Goal: Communication & Community: Share content

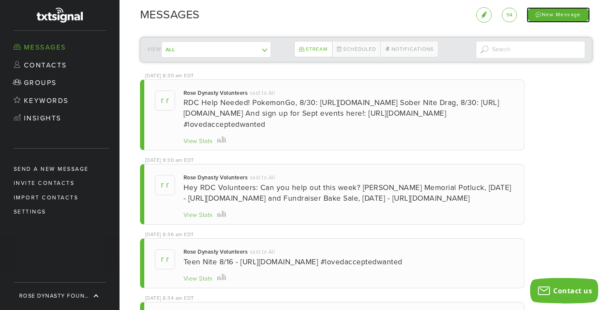
click at [561, 14] on div "New Message" at bounding box center [557, 14] width 63 height 15
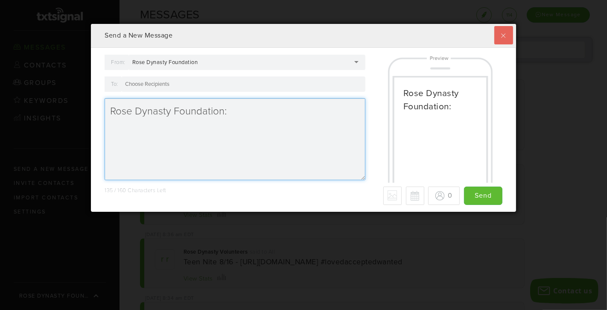
scroll to position [187, 424]
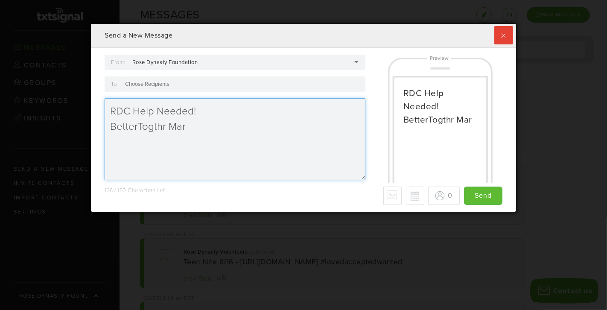
click at [218, 126] on textarea "RDC Help Needed! BetterTogthr Mar" at bounding box center [235, 139] width 261 height 82
paste textarea "[URL][DOMAIN_NAME]"
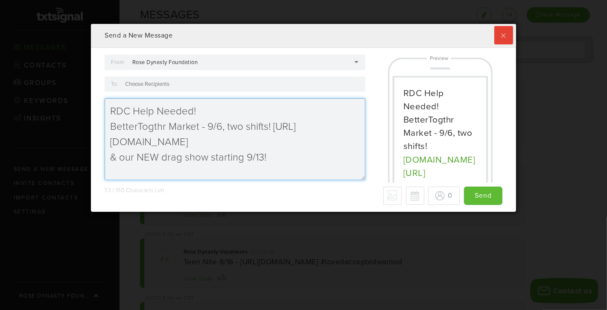
paste textarea "[URL][DOMAIN_NAME]"
drag, startPoint x: 274, startPoint y: 124, endPoint x: 226, endPoint y: 125, distance: 47.8
click at [226, 125] on textarea "RDC Help Needed! BetterTogthr Market - 9/6, two shifts! [URL][DOMAIN_NAME] & ou…" at bounding box center [235, 139] width 261 height 82
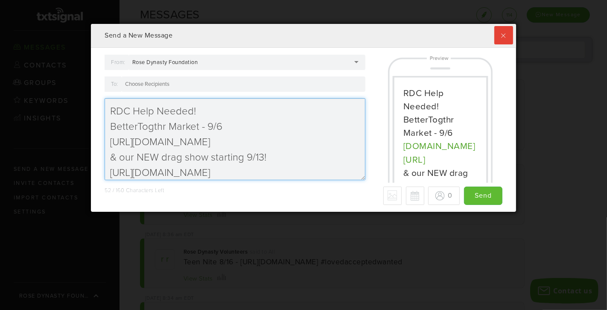
click at [115, 155] on textarea "RDC Help Needed! BetterTogthr Market - 9/6 [URL][DOMAIN_NAME] & our NEW drag sh…" at bounding box center [235, 139] width 261 height 82
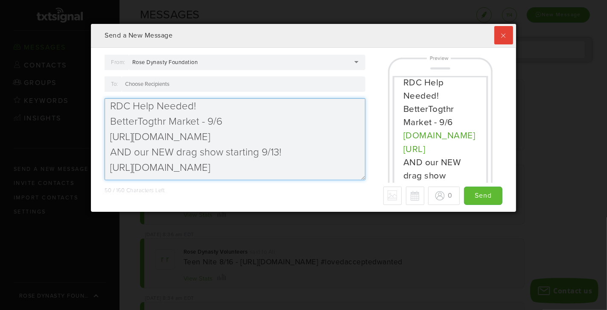
scroll to position [33, 0]
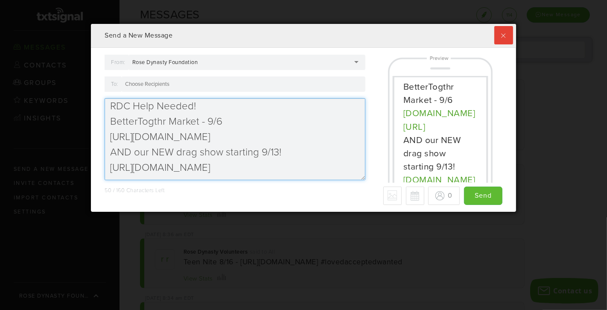
click at [265, 168] on textarea "RDC Help Needed! BetterTogthr Market - 9/6 [URL][DOMAIN_NAME] AND our NEW drag …" at bounding box center [235, 139] width 261 height 82
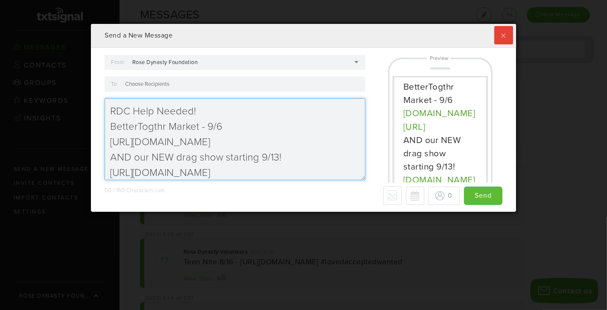
click at [217, 110] on textarea "RDC Help Needed! BetterTogthr Market - 9/6 [URL][DOMAIN_NAME] AND our NEW drag …" at bounding box center [235, 139] width 261 height 82
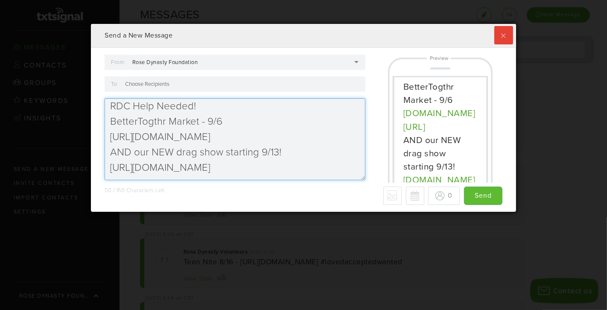
click at [251, 165] on textarea "RDC Help Needed! BetterTogthr Market - 9/6 [URL][DOMAIN_NAME] AND our NEW drag …" at bounding box center [235, 139] width 261 height 82
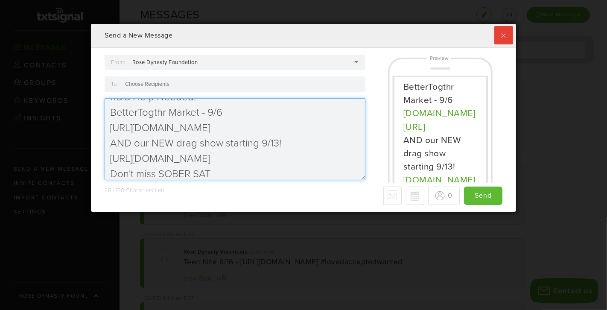
click at [161, 172] on textarea "RDC Help Needed! BetterTogthr Market - 9/6 [URL][DOMAIN_NAME] AND our NEW drag …" at bounding box center [235, 139] width 261 height 82
click at [241, 169] on textarea "RDC Help Needed! BetterTogthr Market - 9/6 [URL][DOMAIN_NAME] AND our NEW drag …" at bounding box center [235, 139] width 261 height 82
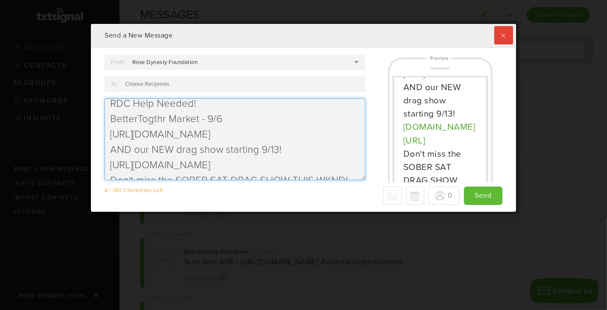
scroll to position [0, 0]
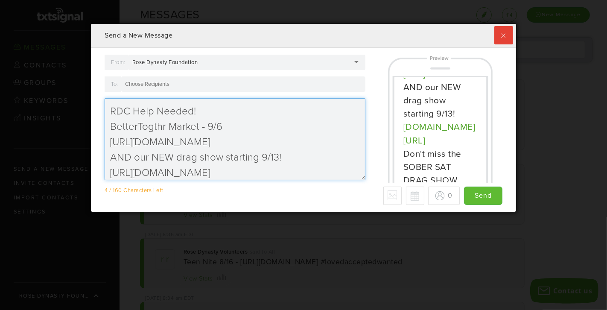
click at [112, 127] on textarea "RDC Help Needed! BetterTogthr Market - 9/6 [URL][DOMAIN_NAME] AND our NEW drag …" at bounding box center [235, 139] width 261 height 82
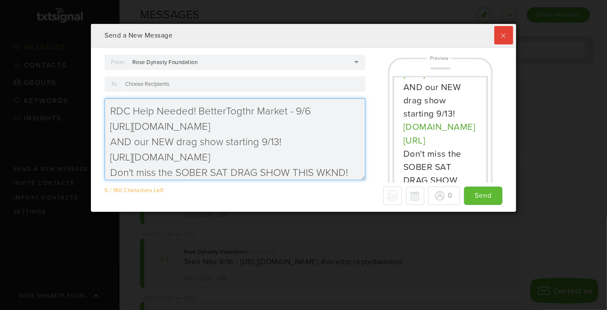
scroll to position [5, 0]
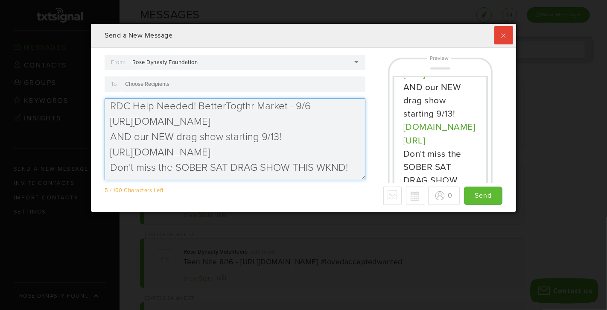
drag, startPoint x: 151, startPoint y: 137, endPoint x: 87, endPoint y: 135, distance: 64.0
click at [87, 136] on div "Send a New Message From: Rose Dynasty Foundation Rose Dynasty Foundation Rose D…" at bounding box center [303, 155] width 607 height 310
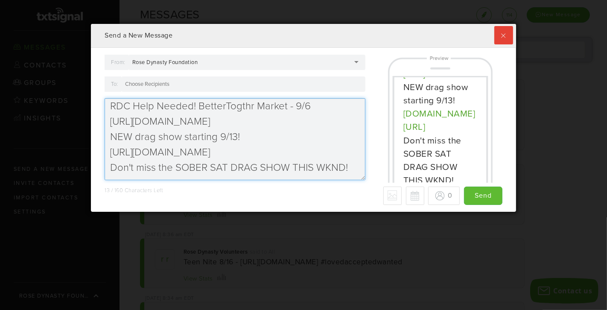
scroll to position [73, 0]
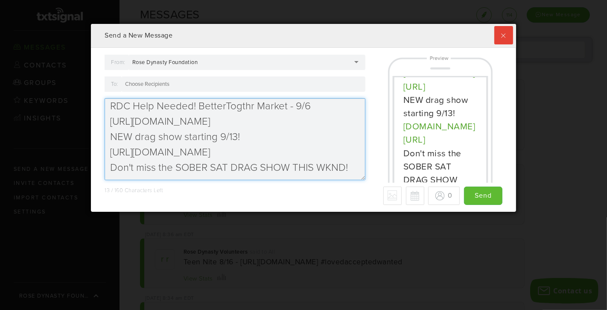
click at [134, 137] on textarea "RDC Help Needed! BetterTogthr Market - 9/6 [URL][DOMAIN_NAME] NEW drag show sta…" at bounding box center [235, 139] width 261 height 82
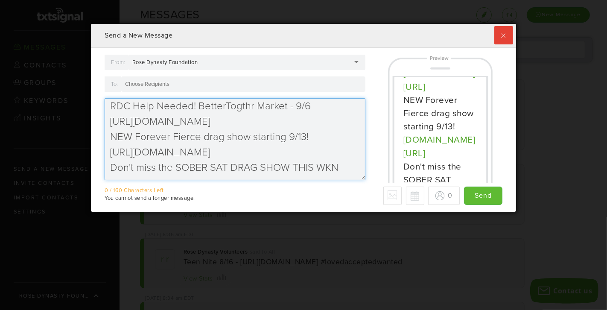
drag, startPoint x: 173, startPoint y: 167, endPoint x: 87, endPoint y: 166, distance: 85.7
click at [87, 166] on div "Send a New Message From: Rose Dynasty Foundation Rose Dynasty Foundation Rose D…" at bounding box center [303, 155] width 607 height 310
click at [340, 166] on textarea "RDC Help Needed! BetterTogthr Market - 9/6 [URL][DOMAIN_NAME] NEW Forever Fierc…" at bounding box center [235, 139] width 261 height 82
click at [212, 165] on textarea "RDC Help Needed! BetterTogthr Market - 9/6 [URL][DOMAIN_NAME] NEW Forever Fierc…" at bounding box center [235, 139] width 261 height 82
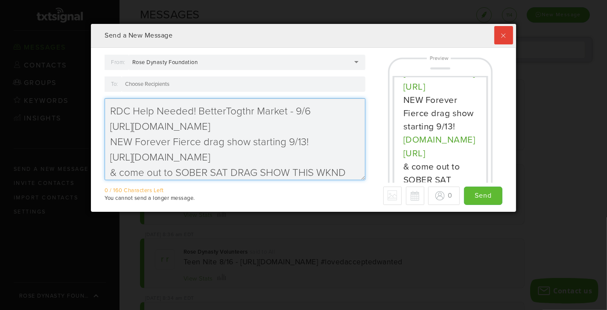
scroll to position [5, 0]
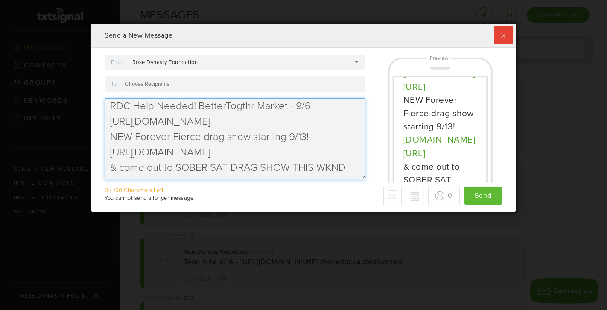
drag, startPoint x: 227, startPoint y: 166, endPoint x: 174, endPoint y: 166, distance: 52.9
click at [175, 166] on textarea "RDC Help Needed! BetterTogthr Market - 9/6 [URL][DOMAIN_NAME] NEW Forever Fierc…" at bounding box center [235, 139] width 261 height 82
drag, startPoint x: 293, startPoint y: 166, endPoint x: 344, endPoint y: 166, distance: 51.6
click at [344, 166] on textarea "RDC Help Needed! BetterTogthr Market - 9/6 [URL][DOMAIN_NAME] NEW Forever Fierc…" at bounding box center [235, 139] width 261 height 82
click at [125, 167] on textarea "RDC Help Needed! BetterTogthr Market - 9/6 [URL][DOMAIN_NAME] NEW Forever Fierc…" at bounding box center [235, 139] width 261 height 82
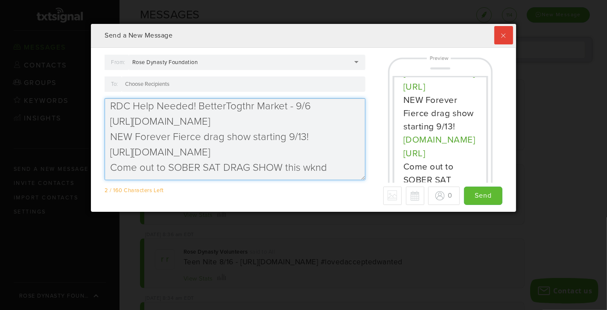
click at [336, 168] on textarea "RDC Help Needed! BetterTogthr Market - 9/6 [URL][DOMAIN_NAME] NEW Forever Fierc…" at bounding box center [235, 139] width 261 height 82
drag, startPoint x: 282, startPoint y: 136, endPoint x: 251, endPoint y: 135, distance: 31.6
click at [251, 135] on textarea "RDC Help Needed! BetterTogthr Market - 9/6 [URL][DOMAIN_NAME] NEW Forever Fierc…" at bounding box center [235, 139] width 261 height 82
click at [286, 106] on textarea "RDC Help Needed! BetterTogthr Market - 9/6 [URL][DOMAIN_NAME] NEW Forever Fierc…" at bounding box center [235, 139] width 261 height 82
click at [337, 166] on textarea "RDC Help Needed! BetterTogthr Market-9/6 [URL][DOMAIN_NAME] NEW Forever Fierce …" at bounding box center [235, 139] width 261 height 82
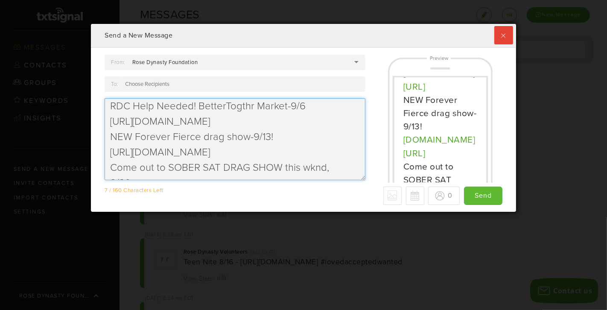
scroll to position [14, 0]
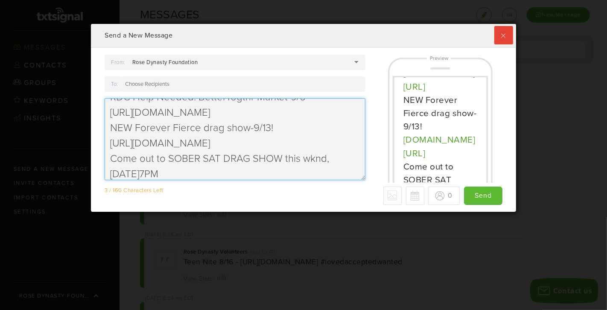
click at [141, 174] on textarea "RDC Help Needed! BetterTogthr Market-9/6 [URL][DOMAIN_NAME] NEW Forever Fierce …" at bounding box center [235, 139] width 261 height 82
click at [134, 172] on textarea "RDC Help Needed! BetterTogthr Market-9/6 [URL][DOMAIN_NAME] NEW Forever Fierce …" at bounding box center [235, 139] width 261 height 82
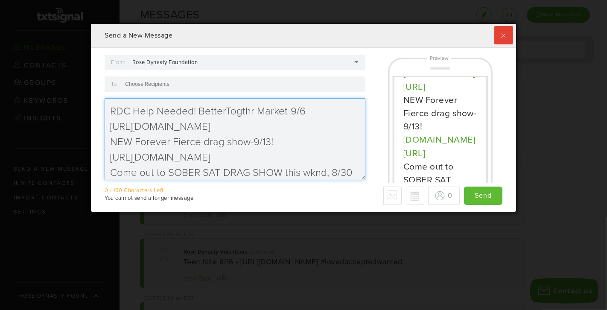
click at [273, 142] on textarea "RDC Help Needed! BetterTogthr Market-9/6 [URL][DOMAIN_NAME] NEW Forever Fierce …" at bounding box center [235, 139] width 261 height 82
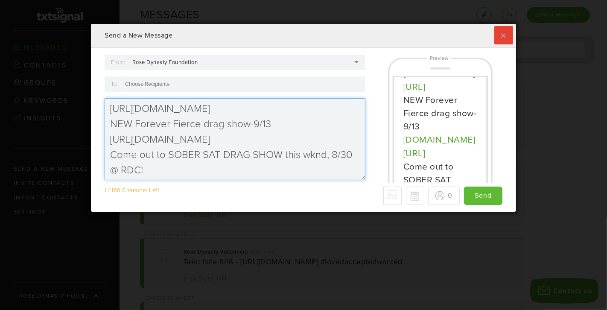
scroll to position [20, 0]
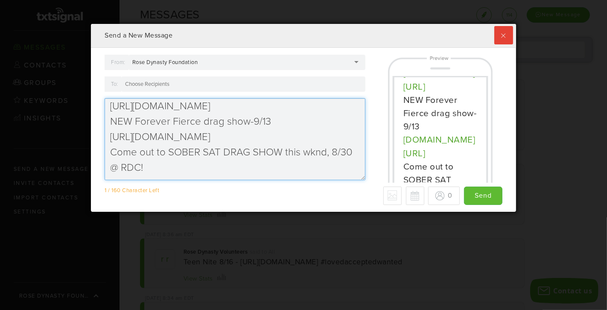
click at [111, 153] on textarea "RDC Help Needed! BetterTogthr Market-9/6 [URL][DOMAIN_NAME] NEW Forever Fierce …" at bounding box center [235, 139] width 261 height 82
drag, startPoint x: 171, startPoint y: 151, endPoint x: 117, endPoint y: 152, distance: 53.3
click at [117, 152] on textarea "RDC Help Needed! BetterTogthr Market-9/6 [URL][DOMAIN_NAME] NEW Forever Fierce …" at bounding box center [235, 139] width 261 height 82
drag, startPoint x: 157, startPoint y: 152, endPoint x: 116, endPoint y: 152, distance: 40.5
click at [116, 152] on textarea "RDC Help Needed! BetterTogthr Market-9/6 [URL][DOMAIN_NAME] NEW Forever Fierce …" at bounding box center [235, 139] width 261 height 82
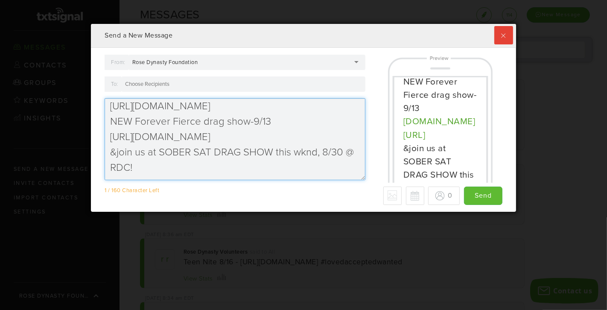
scroll to position [99, 0]
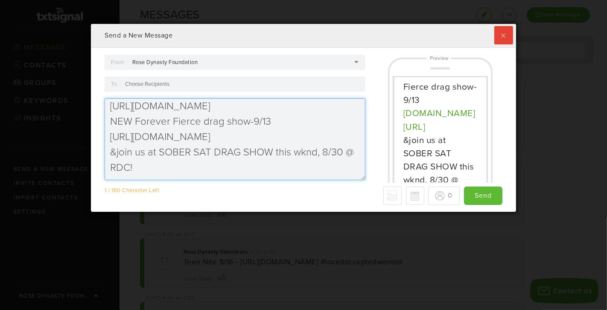
click at [148, 160] on textarea "RDC Help Needed! BetterTogthr Market-9/6 [URL][DOMAIN_NAME] NEW Forever Fierce …" at bounding box center [235, 139] width 261 height 82
drag, startPoint x: 157, startPoint y: 151, endPoint x: 118, endPoint y: 151, distance: 39.7
click at [118, 151] on textarea "RDC Help Needed! BetterTogthr Market-9/6 [URL][DOMAIN_NAME] NEW Forever Fierce …" at bounding box center [235, 139] width 261 height 82
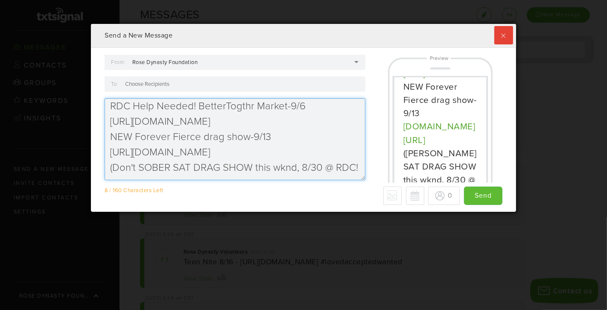
scroll to position [20, 0]
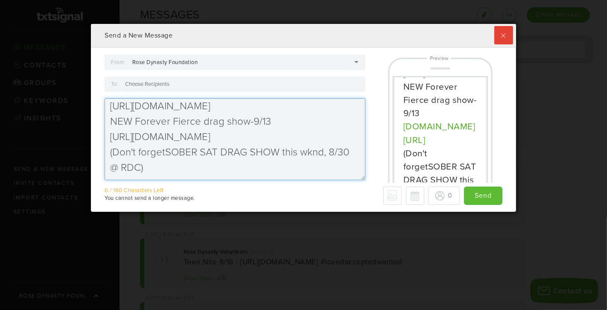
click at [110, 169] on textarea "RDC Help Needed! BetterTogthr Market-9/6 [URL][DOMAIN_NAME] NEW Forever Fierce …" at bounding box center [235, 139] width 261 height 82
click at [111, 166] on textarea "RDC Help Needed! BetterTogthr Market-9/6 [URL][DOMAIN_NAME] NEW Forever Fierce …" at bounding box center [235, 139] width 261 height 82
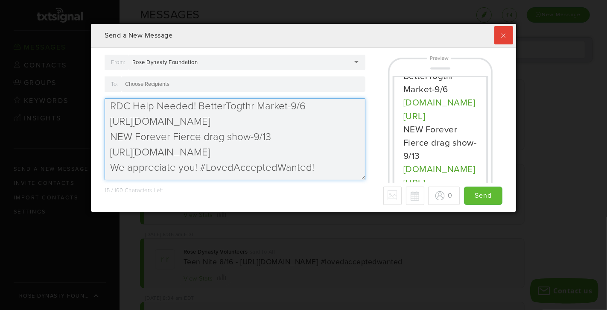
scroll to position [0, 0]
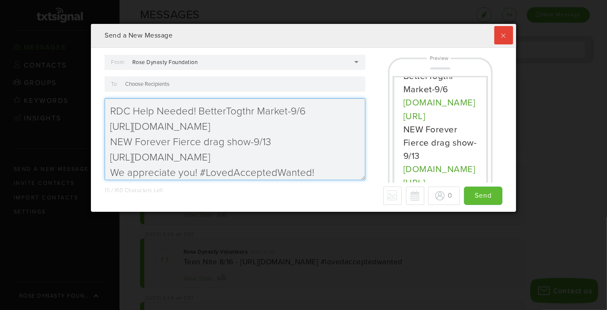
click at [198, 111] on textarea "RDC Help Needed! BetterTogthr Market-9/6 [URL][DOMAIN_NAME] NEW Forever Fierce …" at bounding box center [235, 139] width 261 height 82
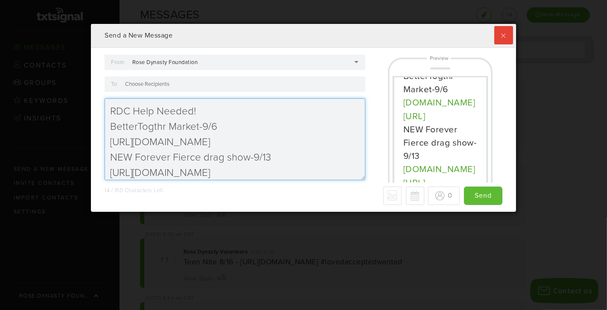
scroll to position [20, 0]
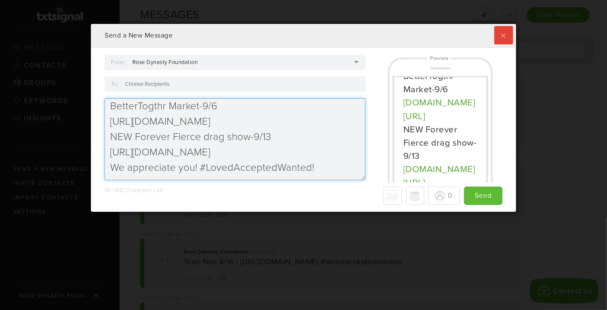
click at [195, 165] on textarea "RDC Help Needed! BetterTogthr Market-9/6 [URL][DOMAIN_NAME] NEW Forever Fierce …" at bounding box center [235, 139] width 261 height 82
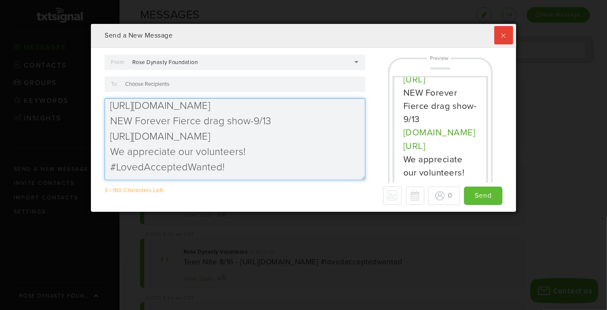
scroll to position [0, 0]
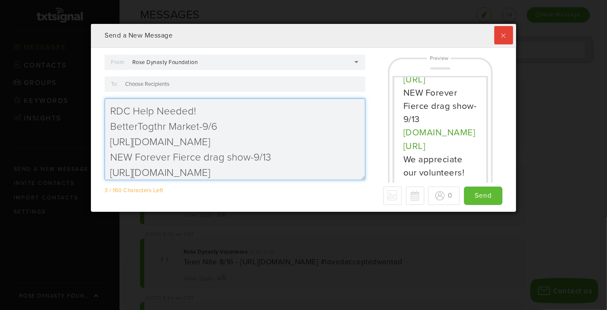
type textarea "RDC Help Needed! BetterTogthr Market-9/6 [URL][DOMAIN_NAME] NEW Forever Fierce …"
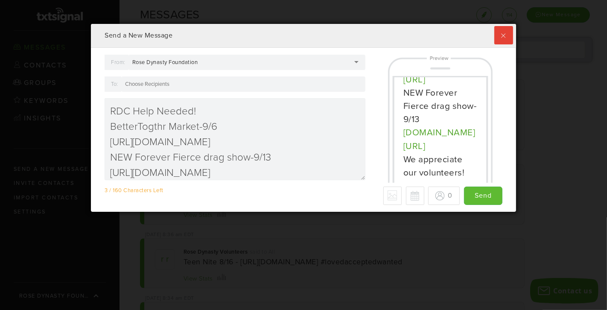
click at [206, 61] on div "Rose Dynasty Foundation" at bounding box center [170, 62] width 76 height 8
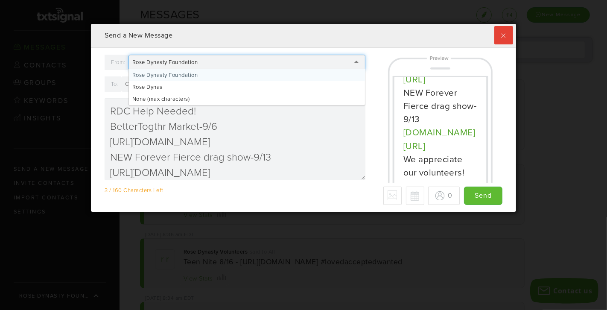
click at [216, 43] on div "Send a New Message" at bounding box center [303, 36] width 424 height 24
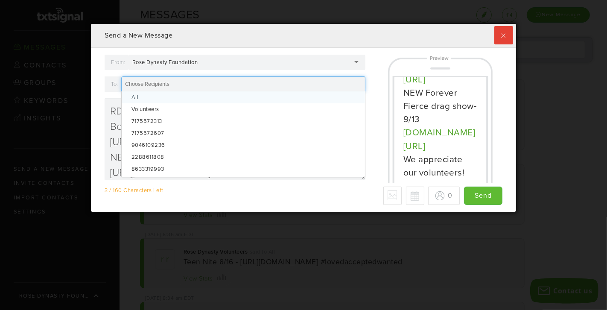
click at [161, 87] on div at bounding box center [243, 83] width 244 height 15
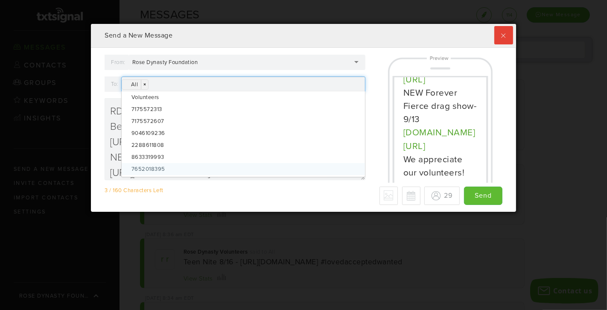
click at [267, 199] on div "3 / 160 Characters Left - Why only 70 max? We detected some special characters …" at bounding box center [303, 195] width 397 height 18
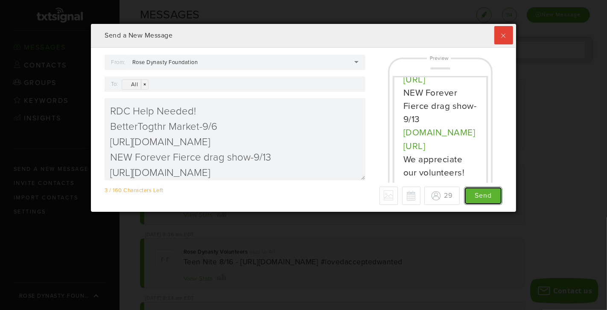
click at [487, 197] on input "Send" at bounding box center [483, 195] width 38 height 18
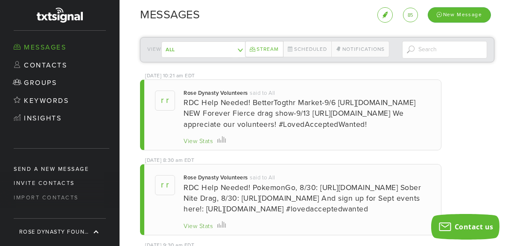
scroll to position [180, 355]
